Goal: Browse casually: Explore the website without a specific task or goal

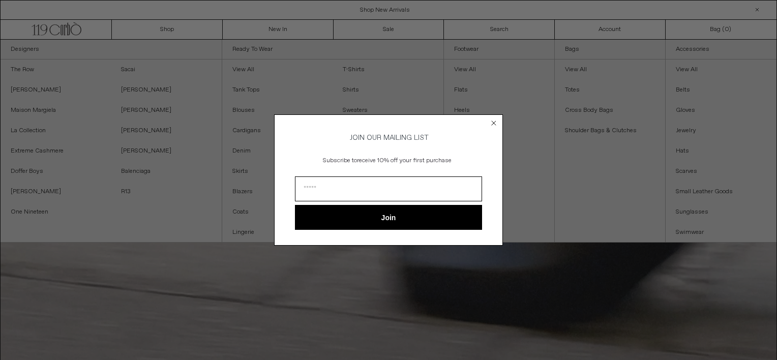
click at [494, 122] on circle "Close dialog" at bounding box center [494, 123] width 10 height 10
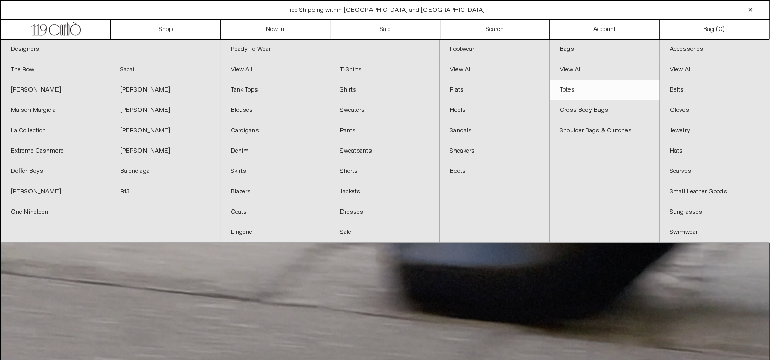
click at [569, 92] on link "Totes" at bounding box center [603, 90] width 109 height 20
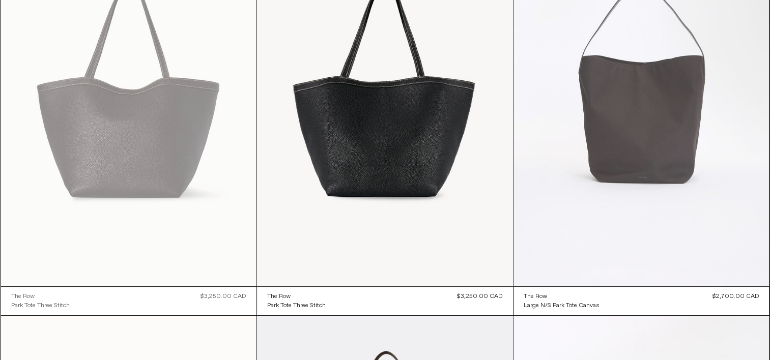
scroll to position [160, 0]
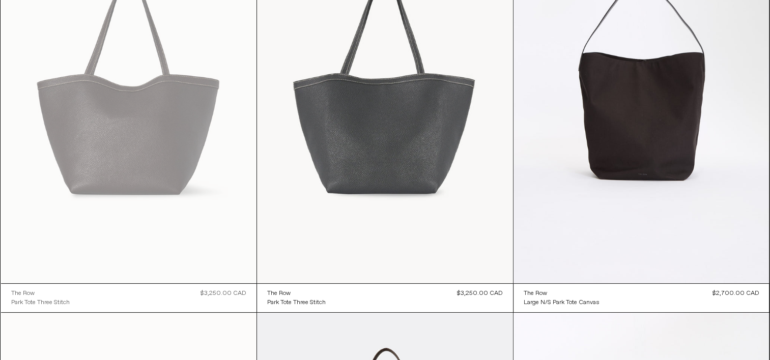
click at [395, 135] on at bounding box center [385, 91] width 256 height 383
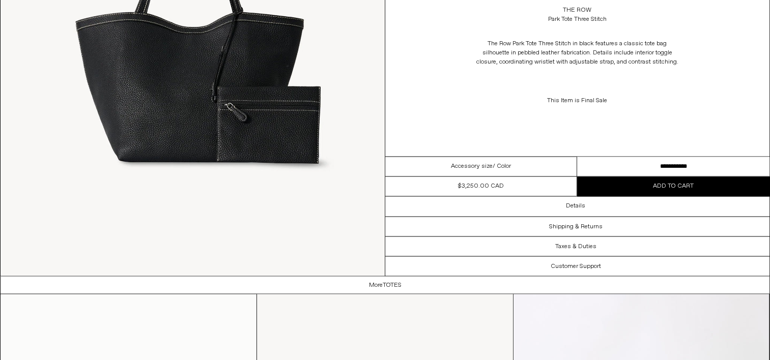
scroll to position [1703, 0]
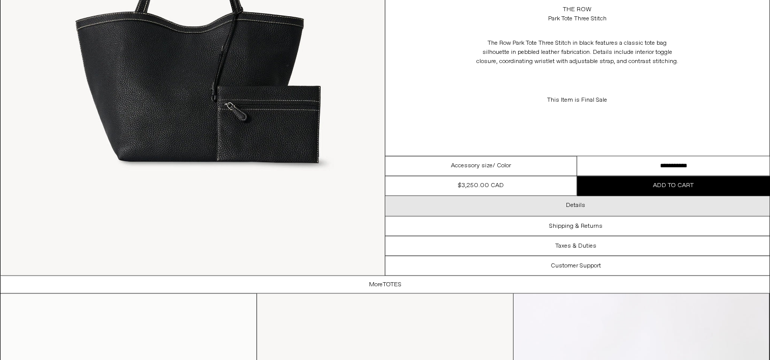
click at [576, 203] on h3 "Details" at bounding box center [575, 205] width 19 height 7
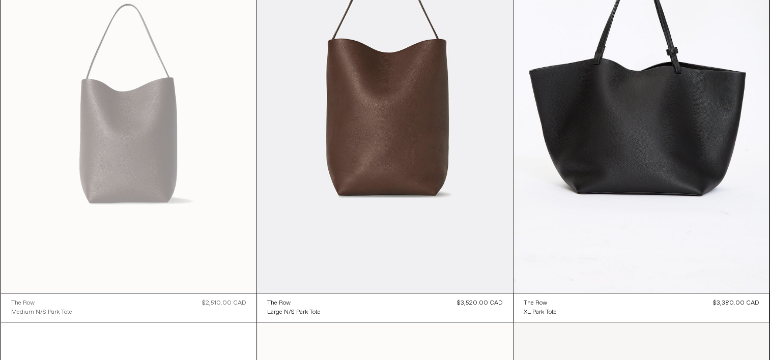
scroll to position [564, 0]
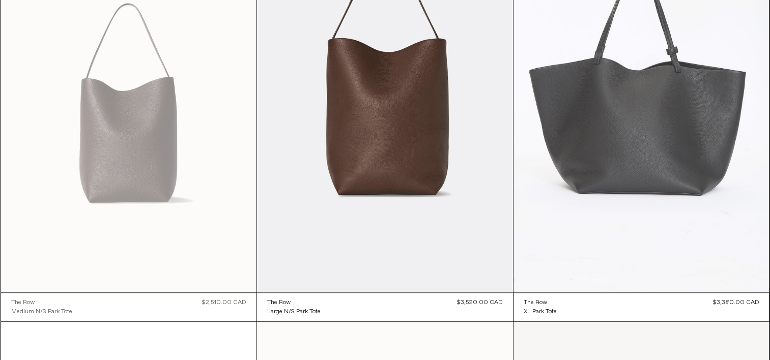
click at [654, 179] on at bounding box center [641, 100] width 256 height 383
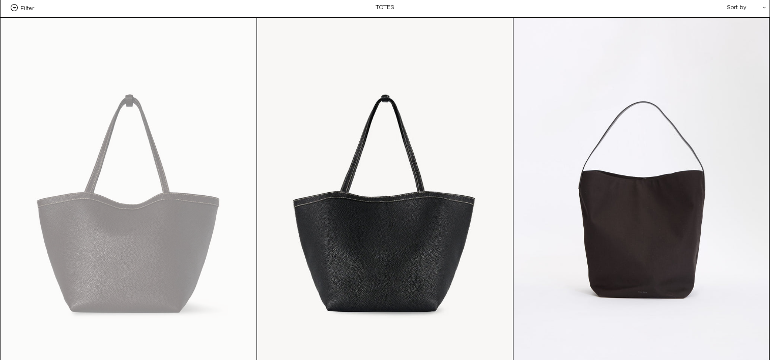
scroll to position [43, 0]
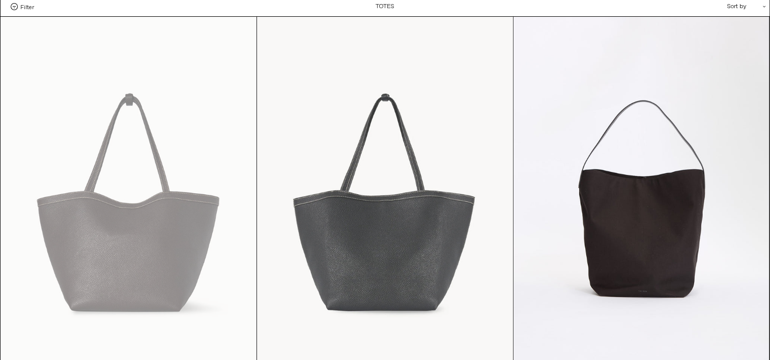
click at [399, 251] on at bounding box center [385, 208] width 256 height 383
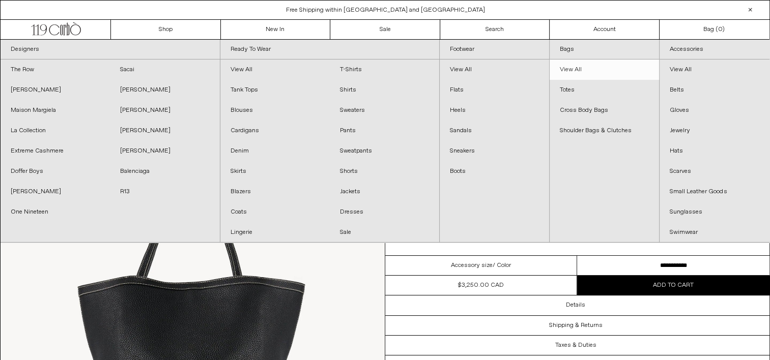
click at [571, 68] on link "View All" at bounding box center [603, 70] width 109 height 20
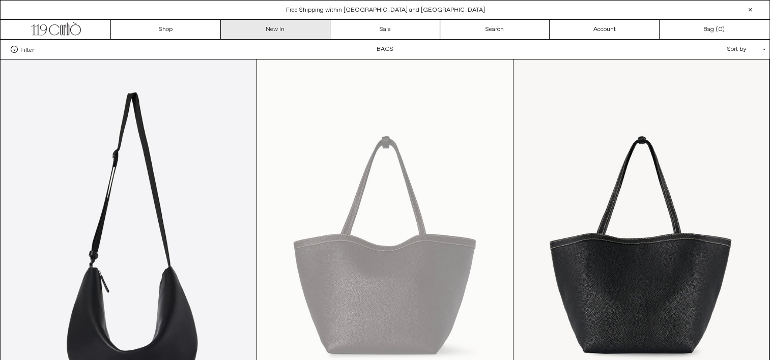
click at [281, 29] on link "New In" at bounding box center [276, 29] width 110 height 19
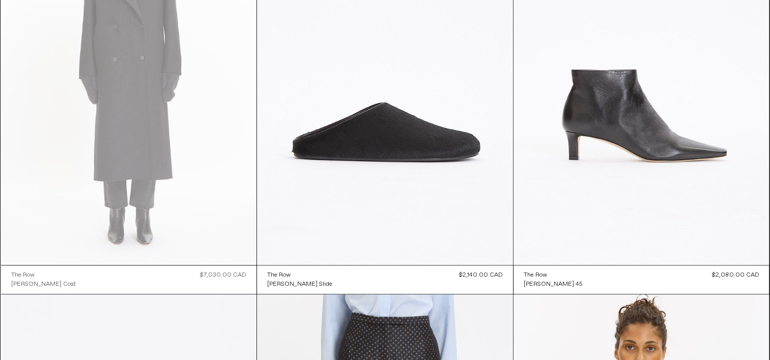
scroll to position [4726, 0]
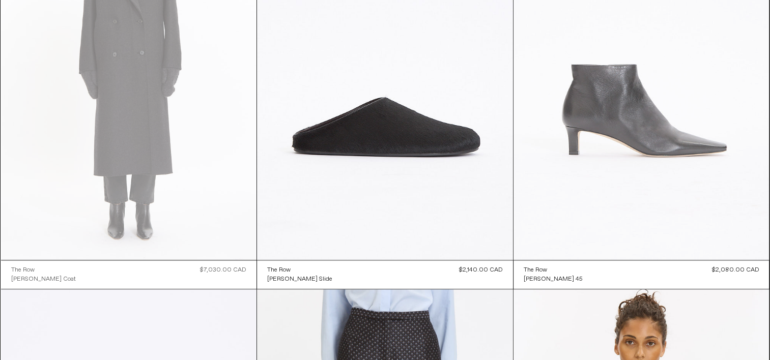
click at [629, 134] on at bounding box center [641, 67] width 256 height 383
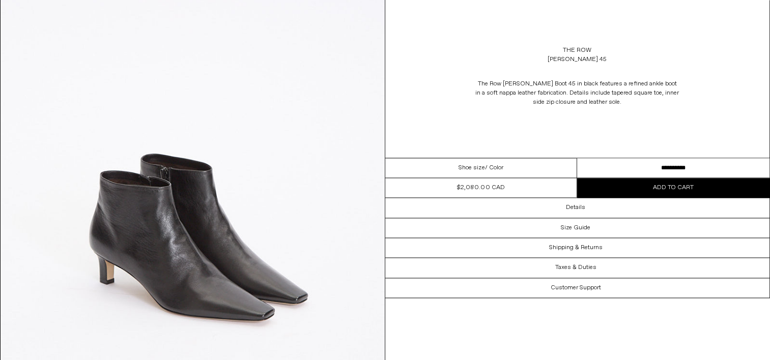
scroll to position [1531, 0]
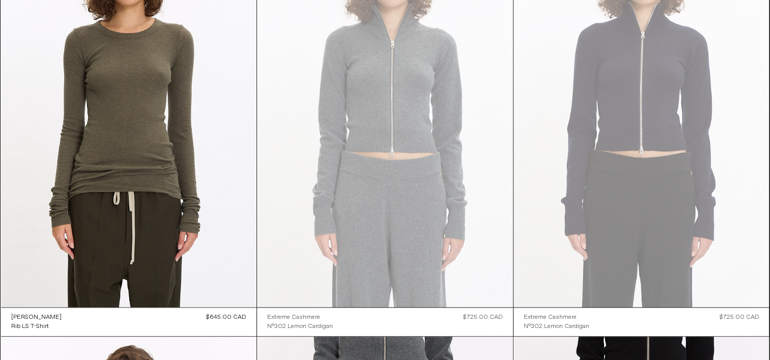
scroll to position [16241, 0]
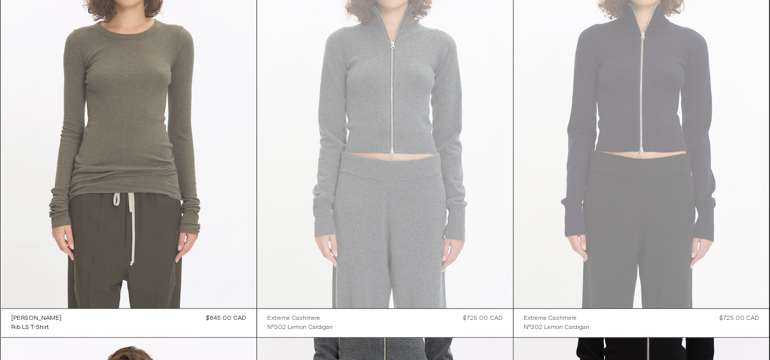
click at [152, 161] on at bounding box center [129, 116] width 256 height 383
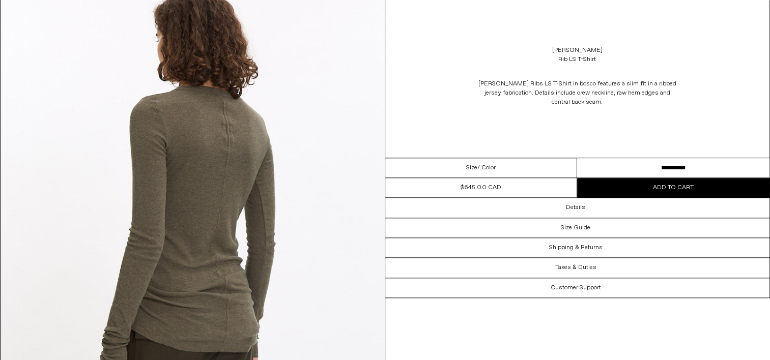
scroll to position [1045, 0]
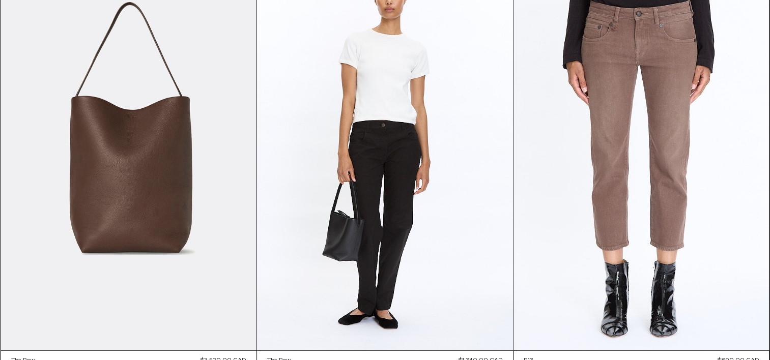
scroll to position [22057, 0]
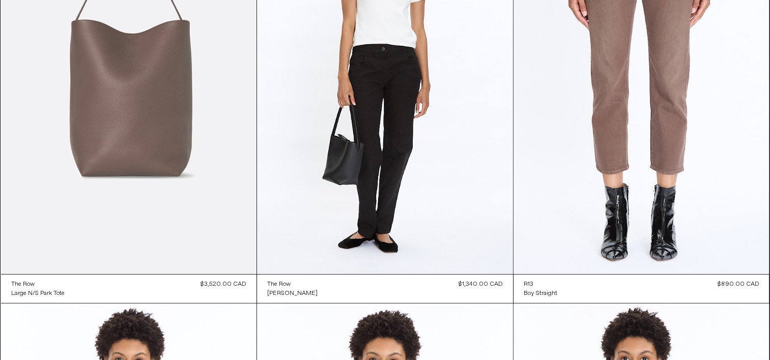
click at [161, 107] on at bounding box center [129, 82] width 256 height 383
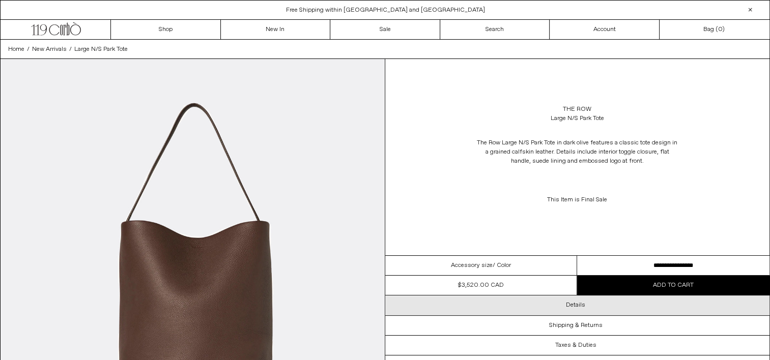
click at [574, 305] on h3 "Details" at bounding box center [575, 305] width 19 height 7
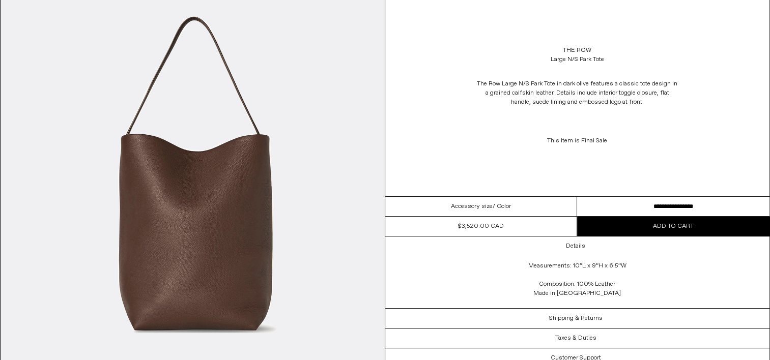
scroll to position [85, 0]
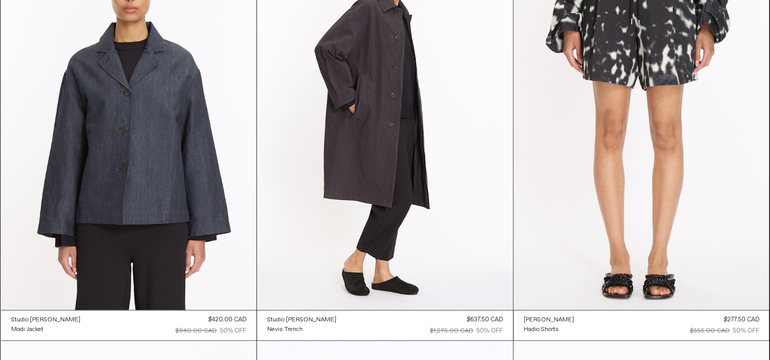
scroll to position [32398, 0]
